Goal: Transaction & Acquisition: Obtain resource

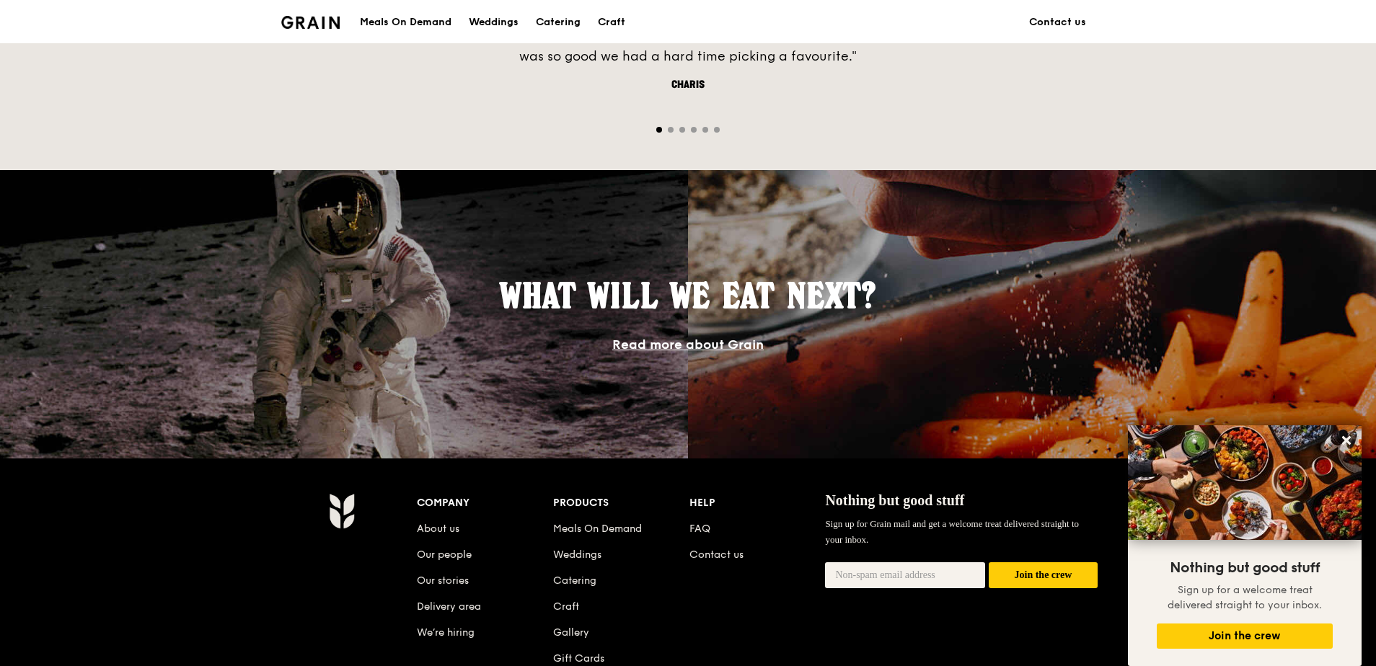
scroll to position [938, 0]
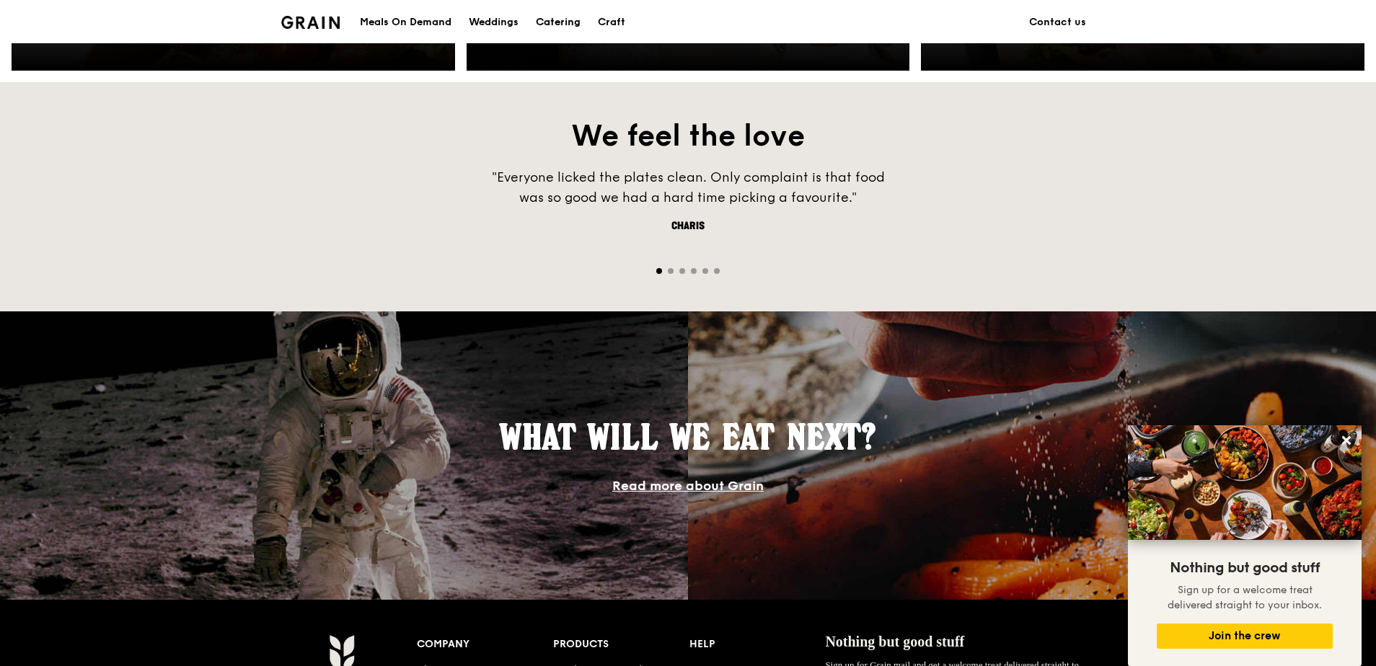
click at [553, 20] on div "Catering" at bounding box center [558, 22] width 45 height 43
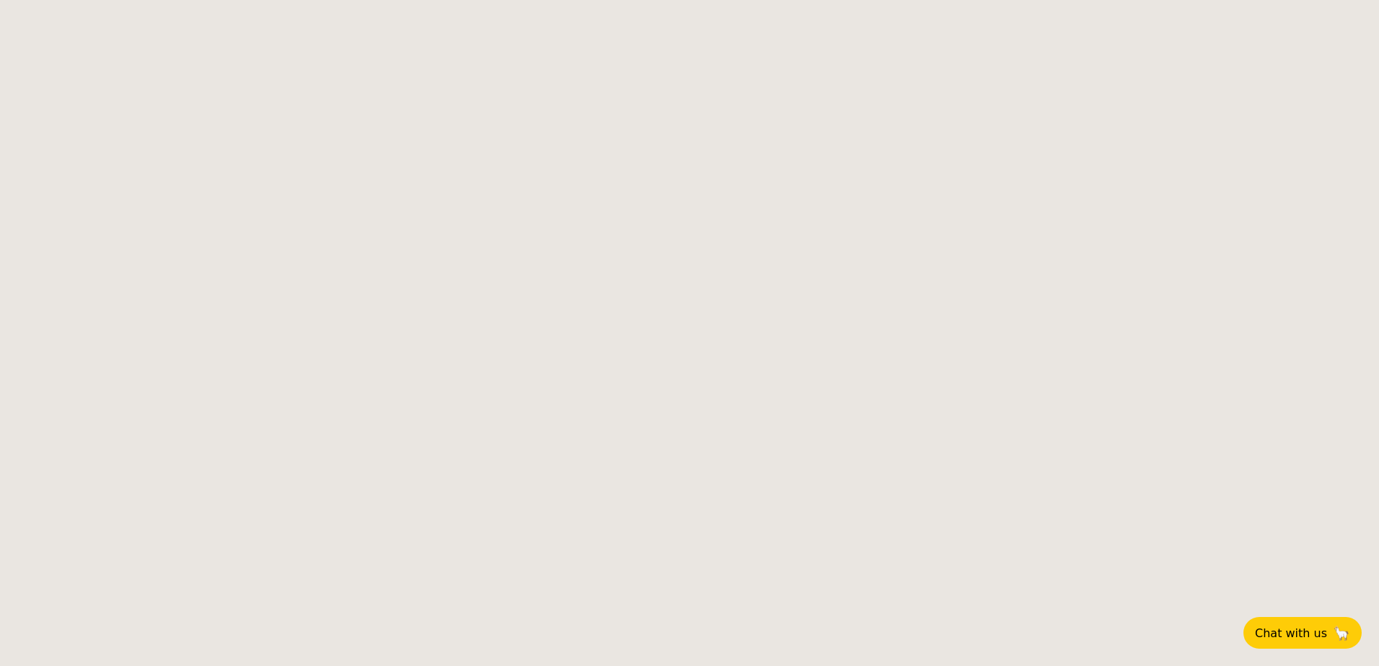
select select
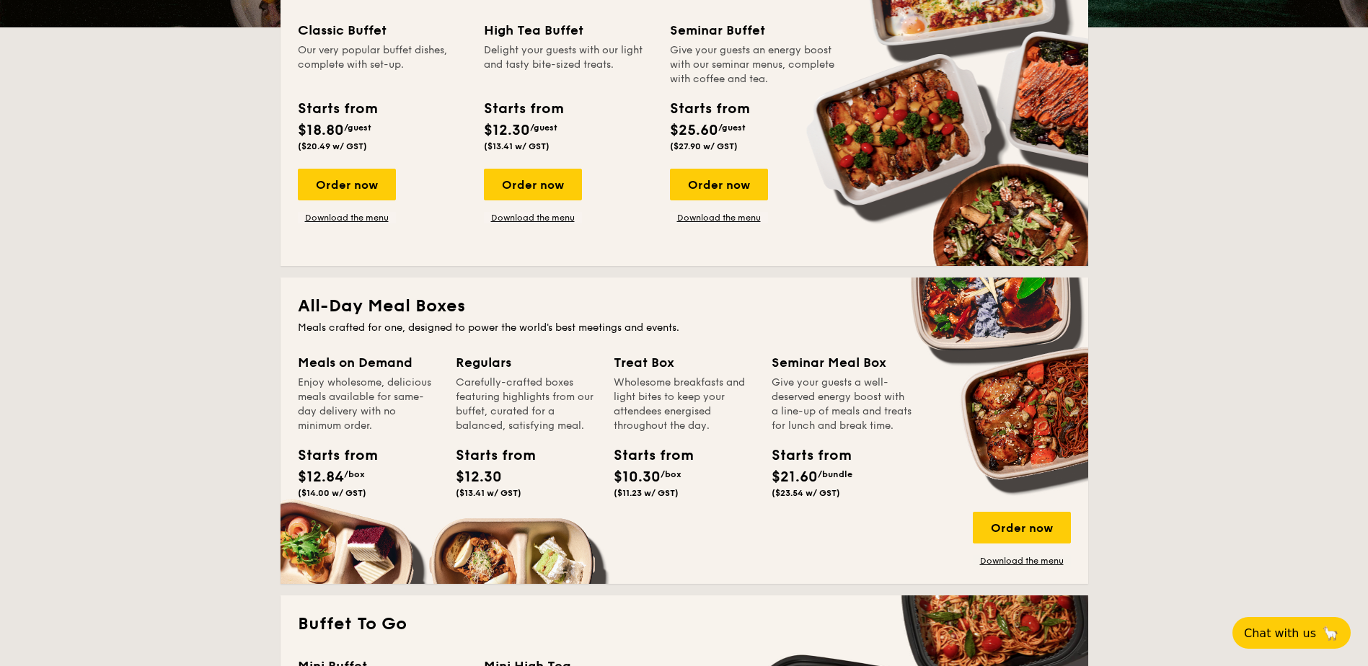
scroll to position [505, 0]
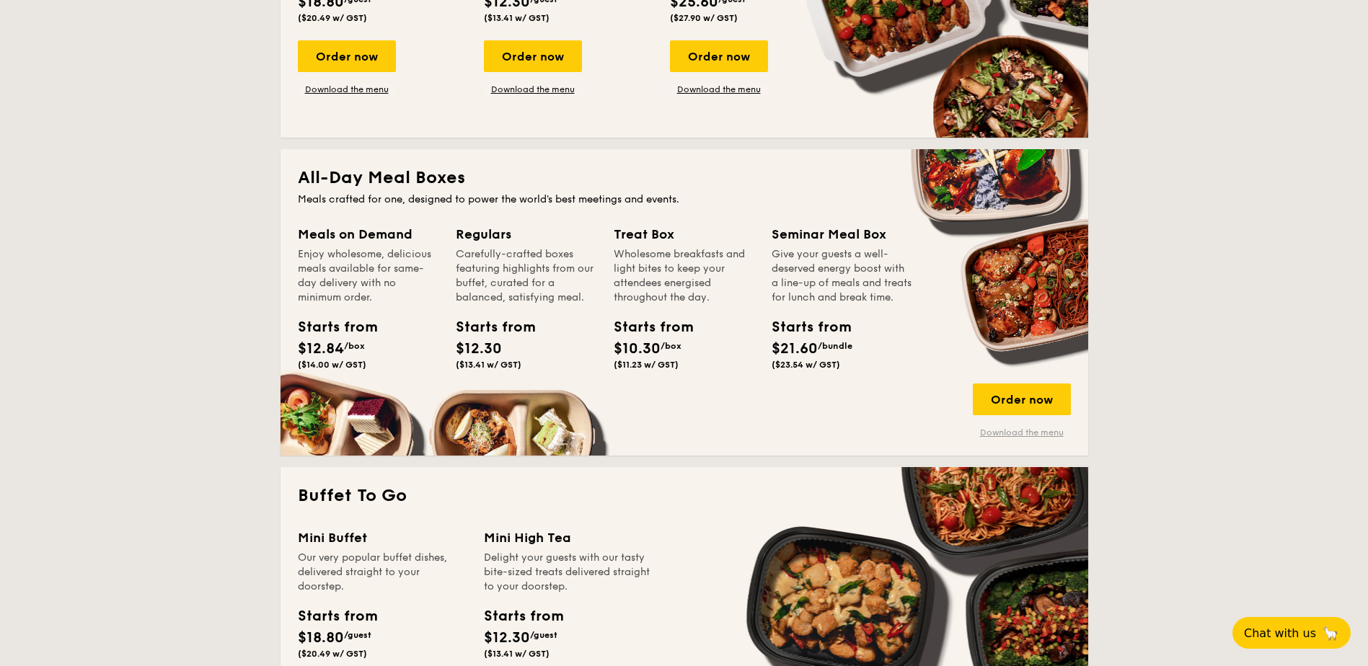
click at [1014, 436] on link "Download the menu" at bounding box center [1022, 433] width 98 height 12
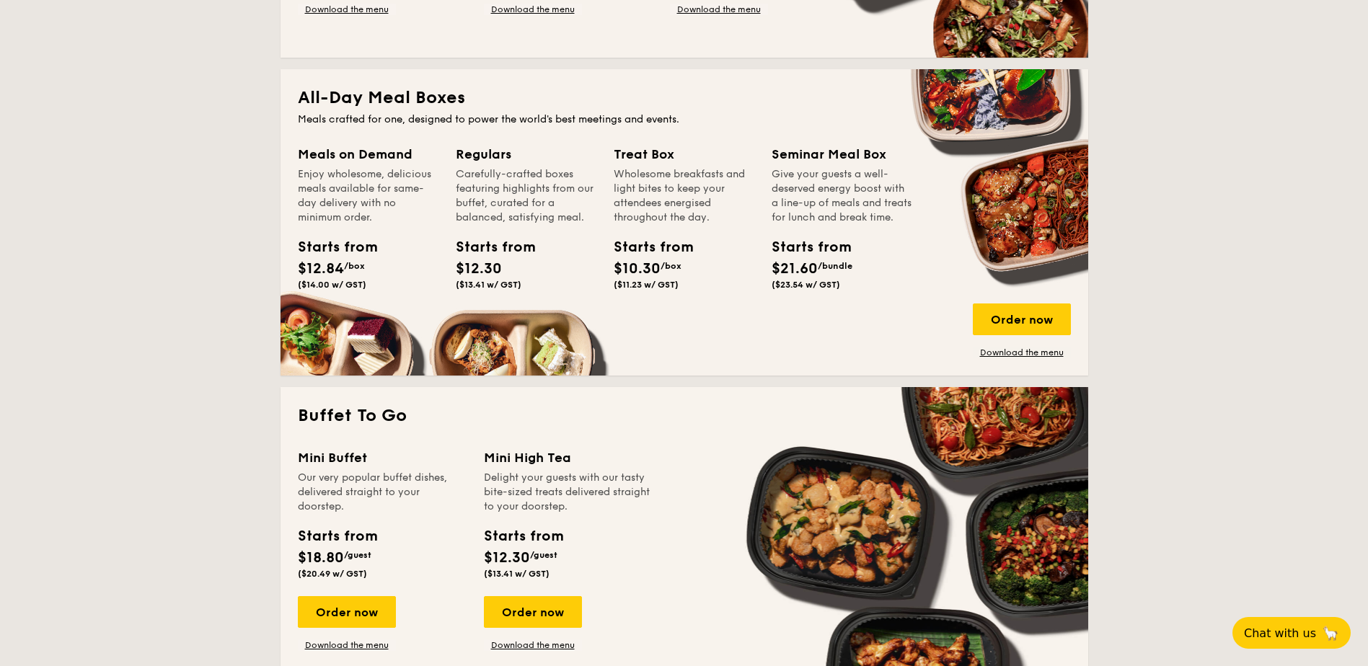
scroll to position [577, 0]
